Goal: Information Seeking & Learning: Learn about a topic

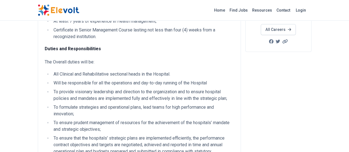
scroll to position [114, 0]
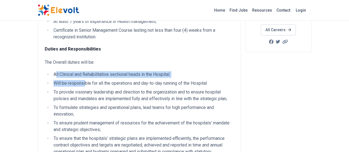
drag, startPoint x: 21, startPoint y: 53, endPoint x: 50, endPoint y: 62, distance: 30.3
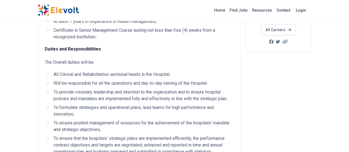
click at [86, 46] on p "Duties and Responsibilities The Overall duties will be:" at bounding box center [139, 56] width 189 height 20
drag, startPoint x: 177, startPoint y: 62, endPoint x: 34, endPoint y: 64, distance: 142.5
click at [52, 80] on li "Will be responsible for all the operations and day-to-day running of the Hospit…" at bounding box center [143, 83] width 182 height 7
drag, startPoint x: 34, startPoint y: 64, endPoint x: 193, endPoint y: 65, distance: 158.8
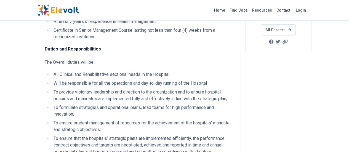
click at [193, 80] on li "Will be responsible for all the operations and day-to-day running of the Hospit…" at bounding box center [143, 83] width 182 height 7
click at [149, 89] on li "To provide visionary leadership and direction to the organization and to ensure…" at bounding box center [143, 95] width 182 height 13
drag, startPoint x: 21, startPoint y: 63, endPoint x: 223, endPoint y: 87, distance: 203.9
copy ul "Will be responsible for all the operations and day-to-day running of the Hospit…"
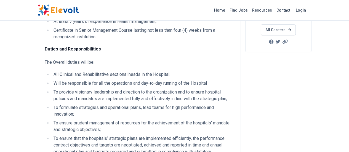
click at [102, 89] on li "To provide visionary leadership and direction to the organization and to ensure…" at bounding box center [143, 95] width 182 height 13
drag, startPoint x: 22, startPoint y: 62, endPoint x: 43, endPoint y: 104, distance: 46.6
click at [52, 120] on li "To ensure prudent management of resources for the achievement of the hospitals’…" at bounding box center [143, 126] width 182 height 13
drag, startPoint x: 43, startPoint y: 104, endPoint x: 19, endPoint y: 63, distance: 47.3
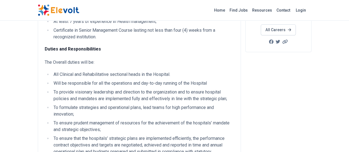
copy ul "Will be responsible for all the operations and day-to-day running of the Hospit…"
